Goal: Navigation & Orientation: Find specific page/section

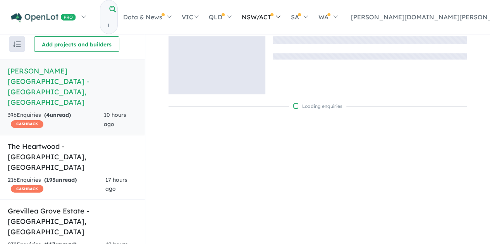
click at [285, 14] on link "NSW/ACT" at bounding box center [260, 16] width 49 height 27
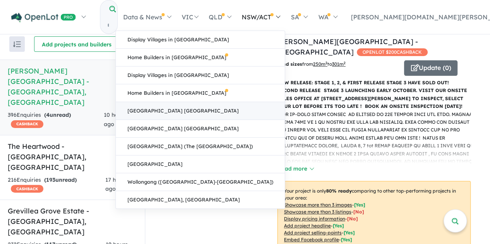
click at [285, 109] on link "[GEOGRAPHIC_DATA] [GEOGRAPHIC_DATA]" at bounding box center [200, 111] width 169 height 18
